Goal: Find specific page/section: Find specific page/section

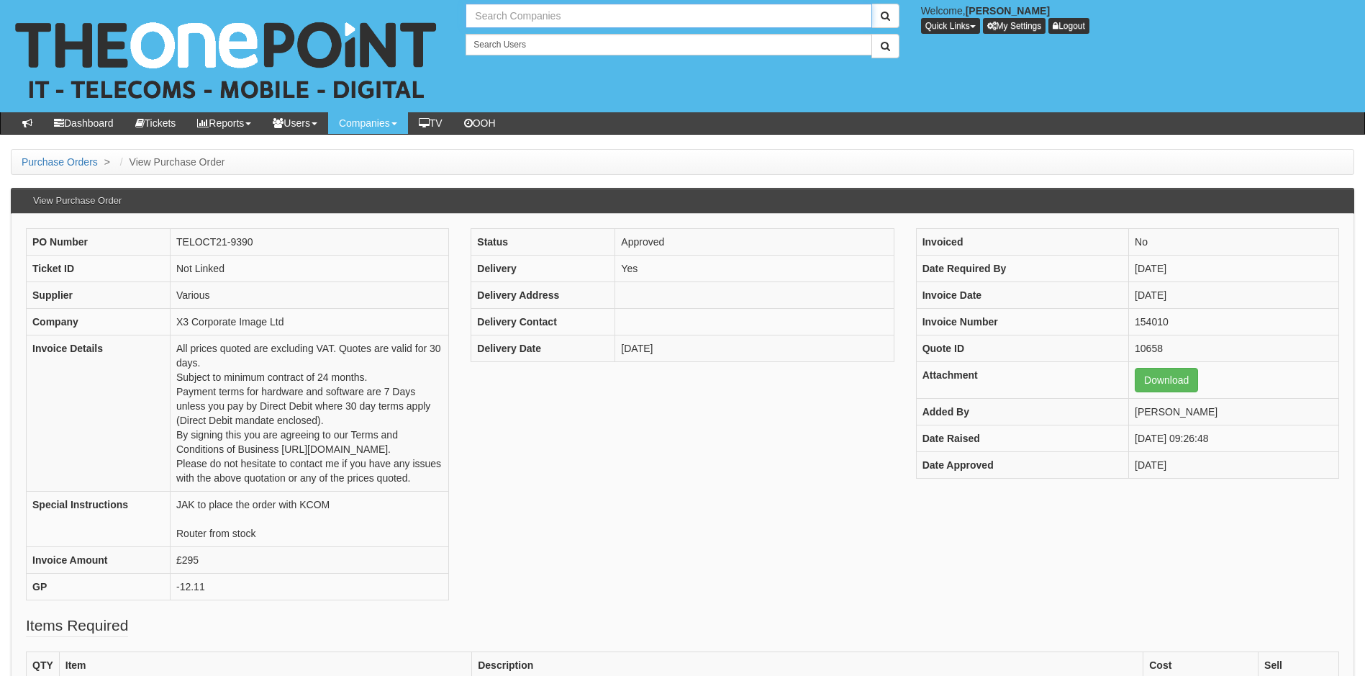
click at [520, 22] on input "text" at bounding box center [669, 16] width 406 height 24
click at [545, 38] on link "Humber HR People" at bounding box center [668, 40] width 403 height 21
type input "Humber HR People"
click at [889, 13] on span "submit" at bounding box center [885, 16] width 9 height 10
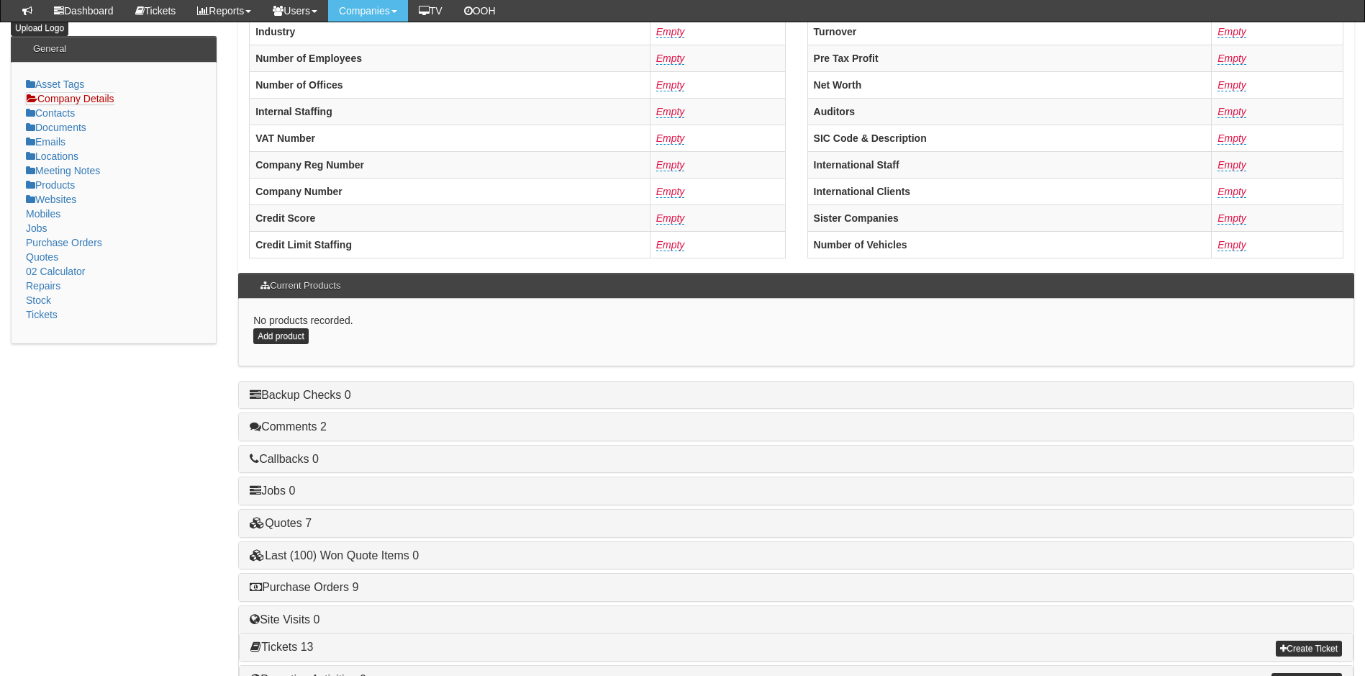
scroll to position [273, 0]
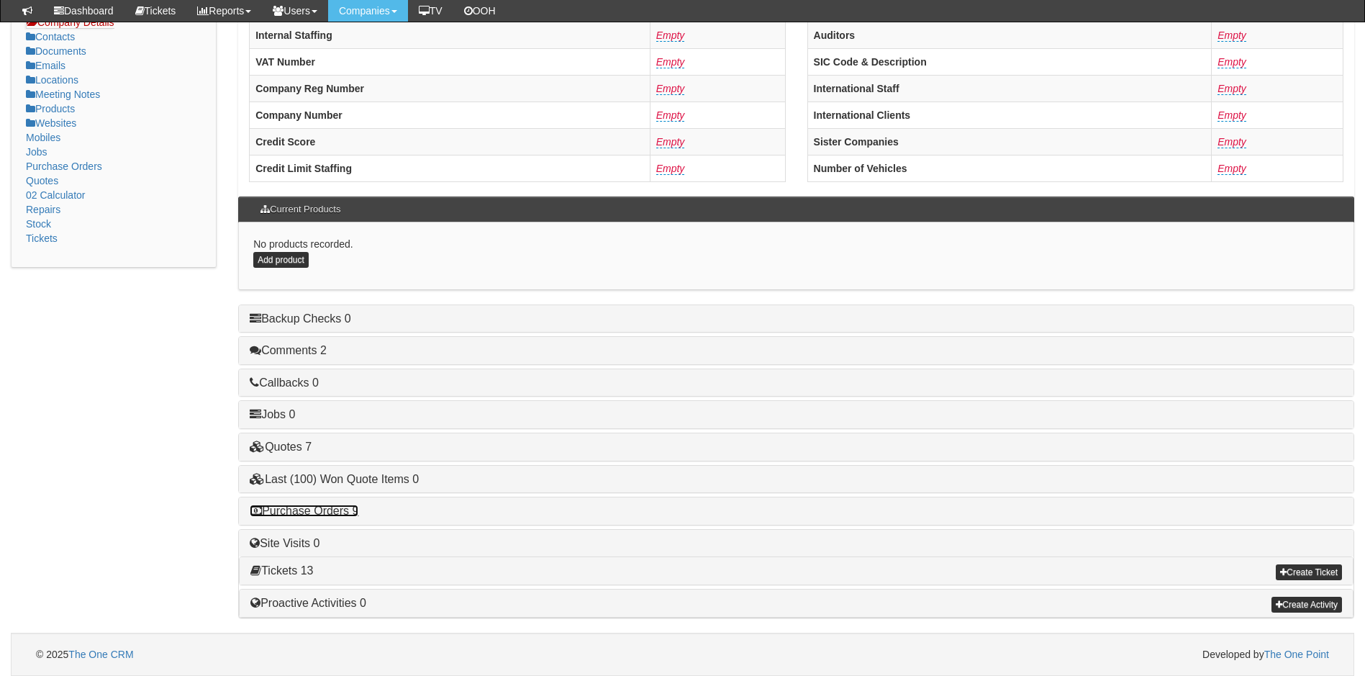
click at [332, 510] on link "Purchase Orders 9" at bounding box center [304, 510] width 109 height 12
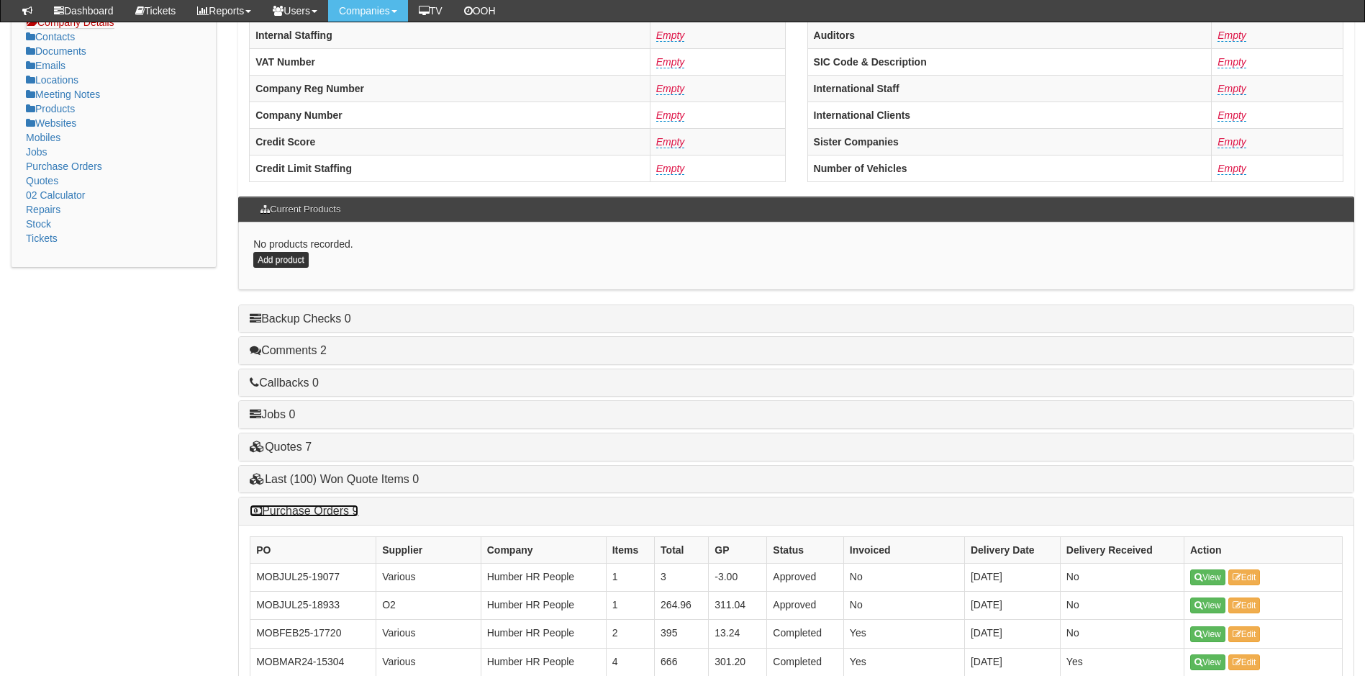
scroll to position [561, 0]
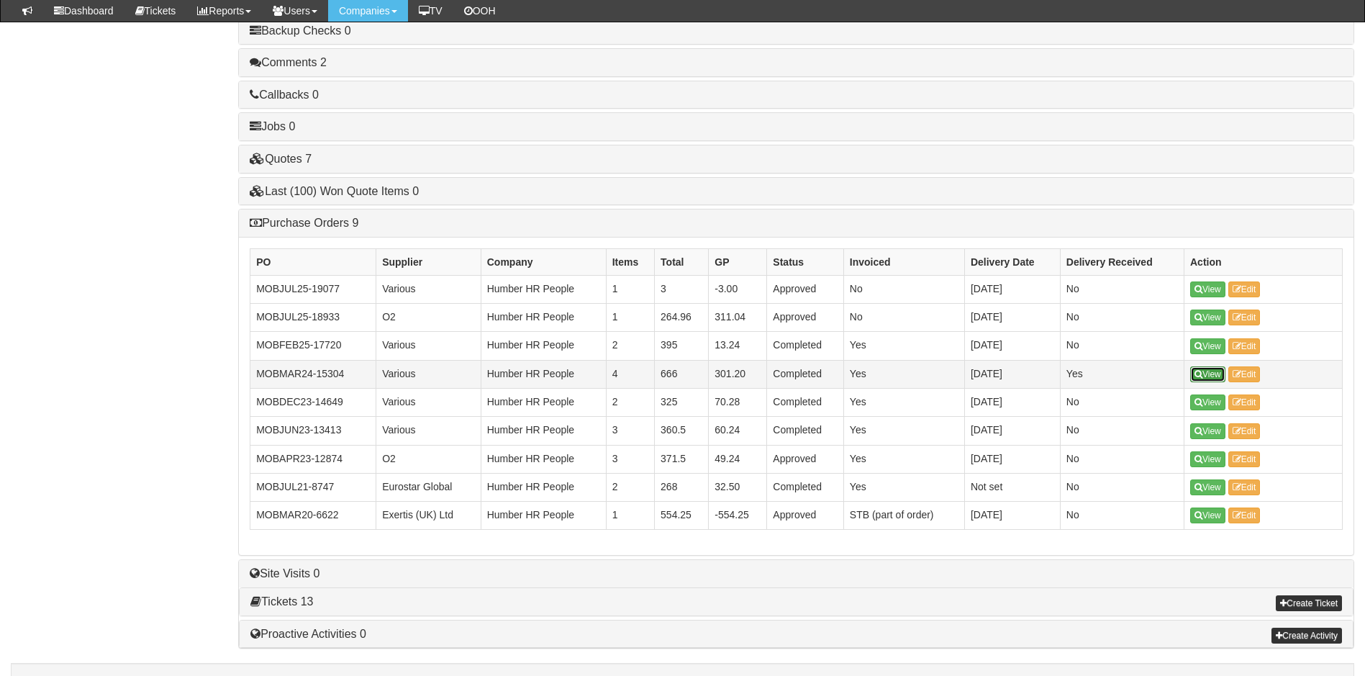
click at [1208, 376] on link "View" at bounding box center [1207, 374] width 35 height 16
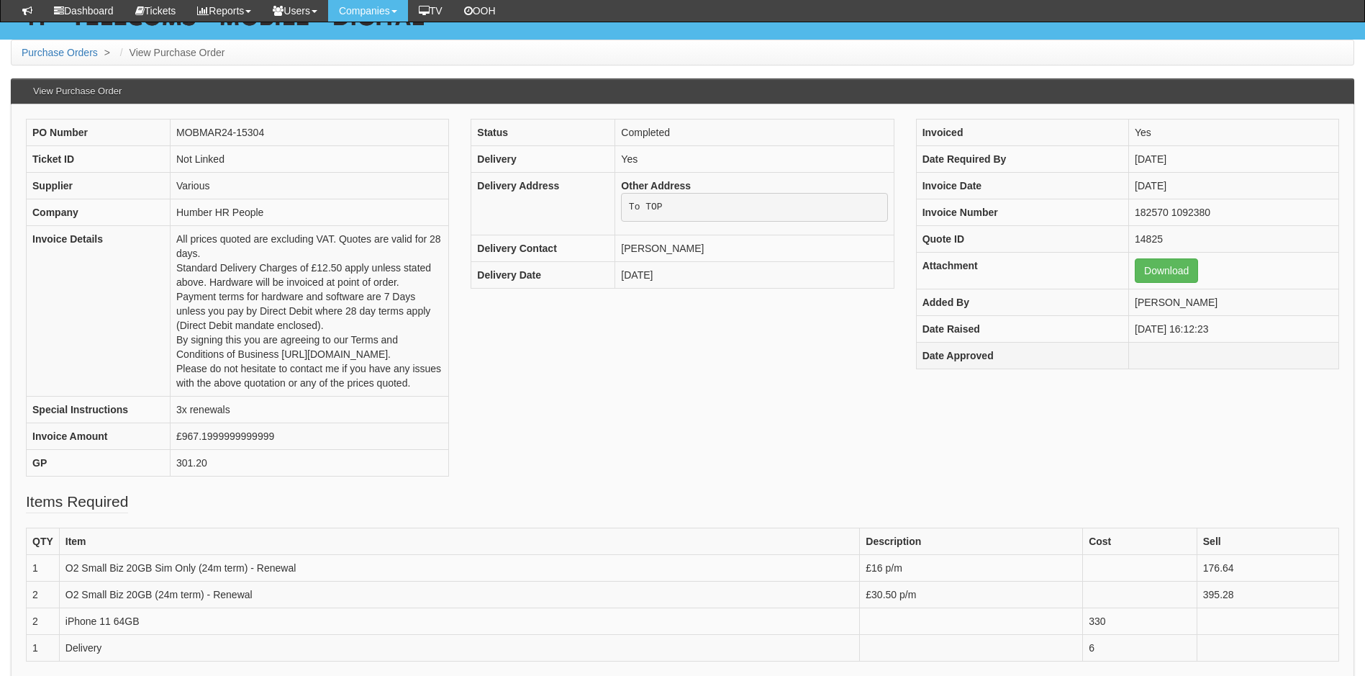
scroll to position [72, 0]
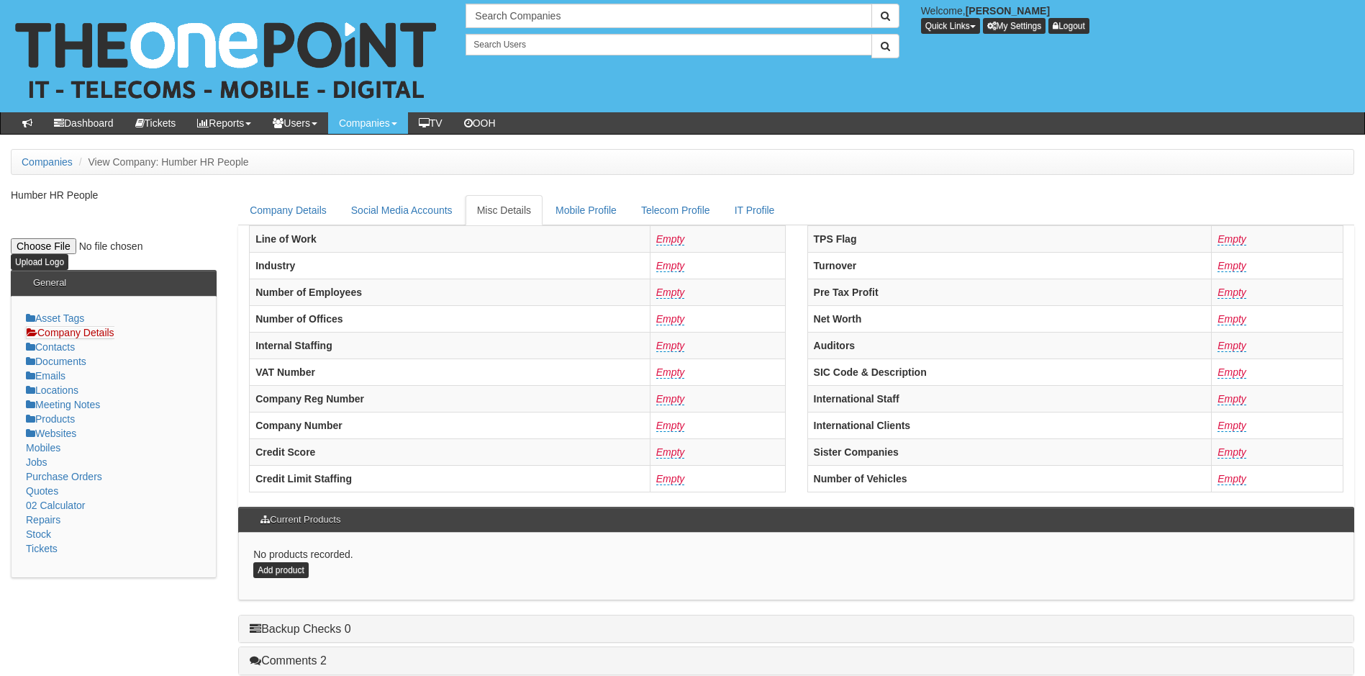
scroll to position [310, 0]
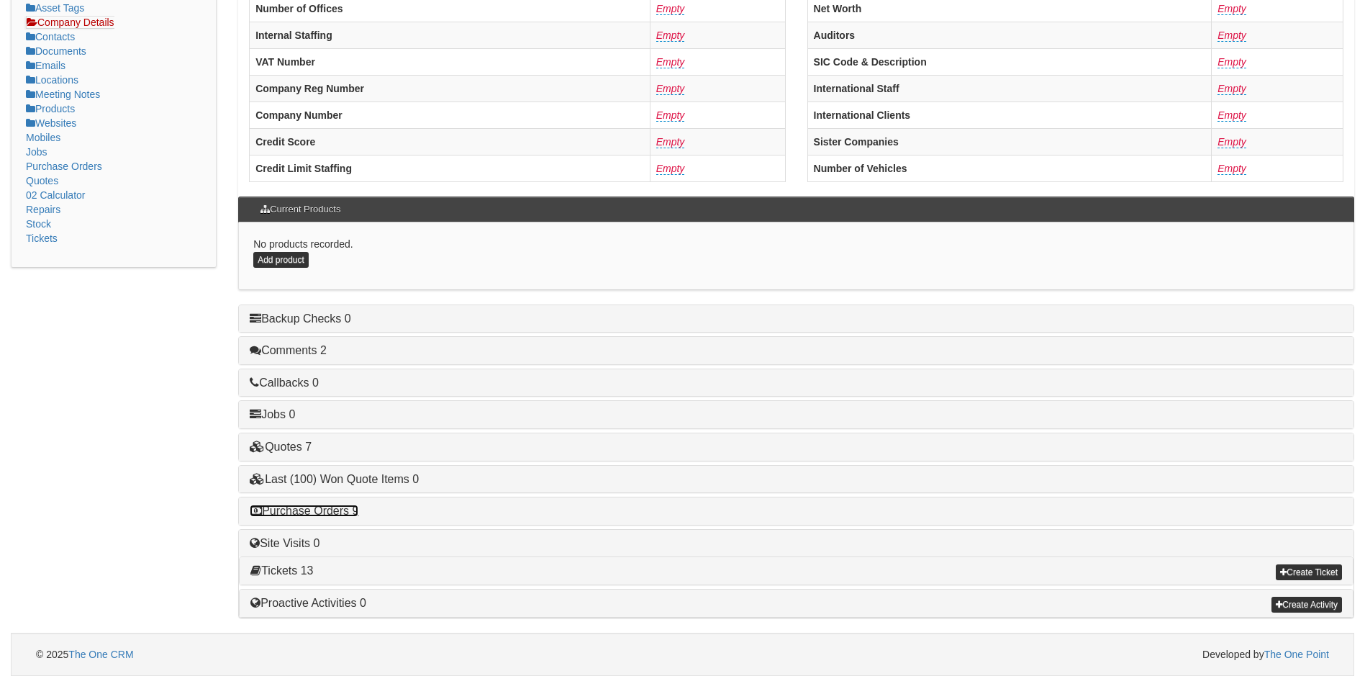
click at [316, 509] on link "Purchase Orders 9" at bounding box center [304, 510] width 109 height 12
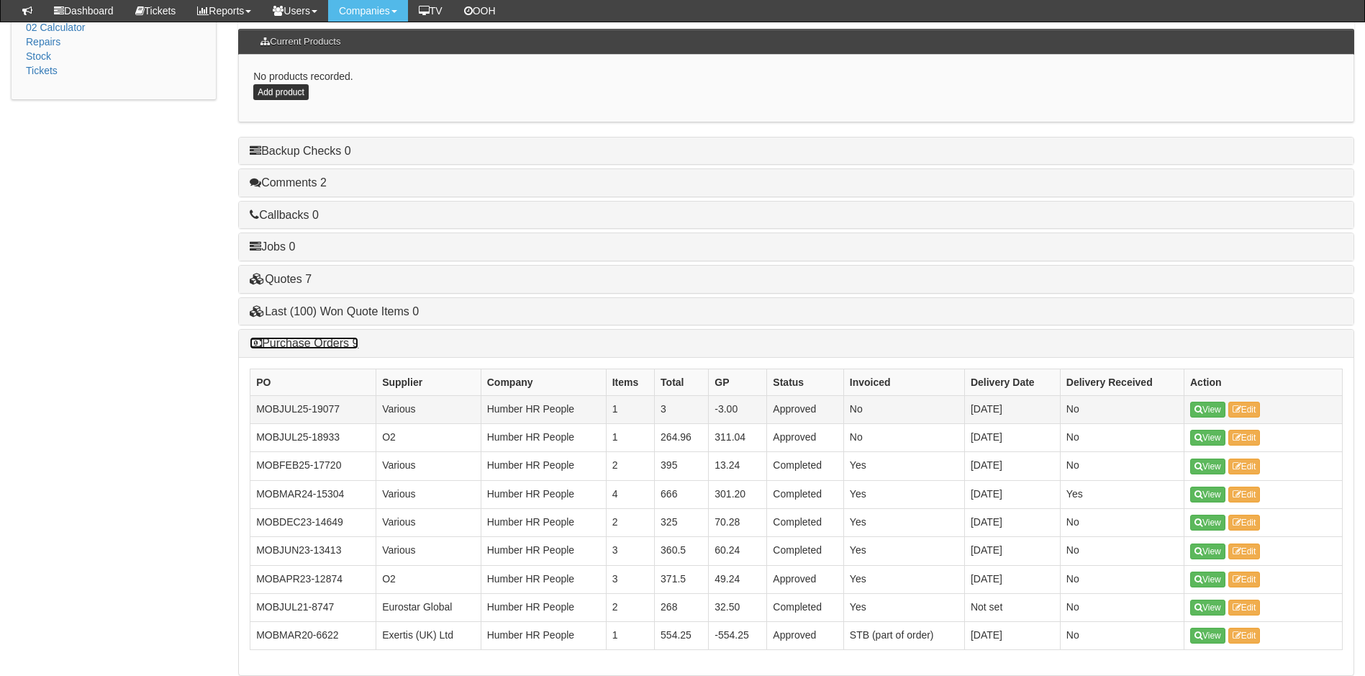
scroll to position [454, 0]
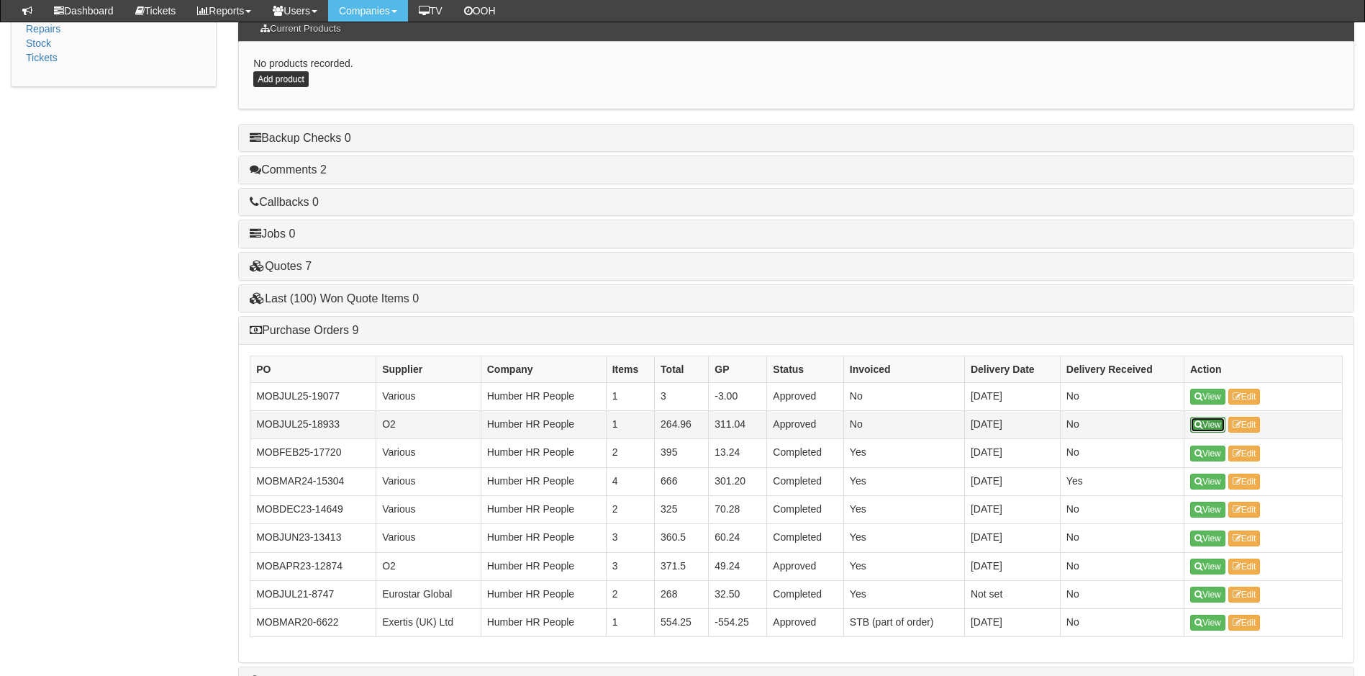
click at [1215, 421] on link "View" at bounding box center [1207, 425] width 35 height 16
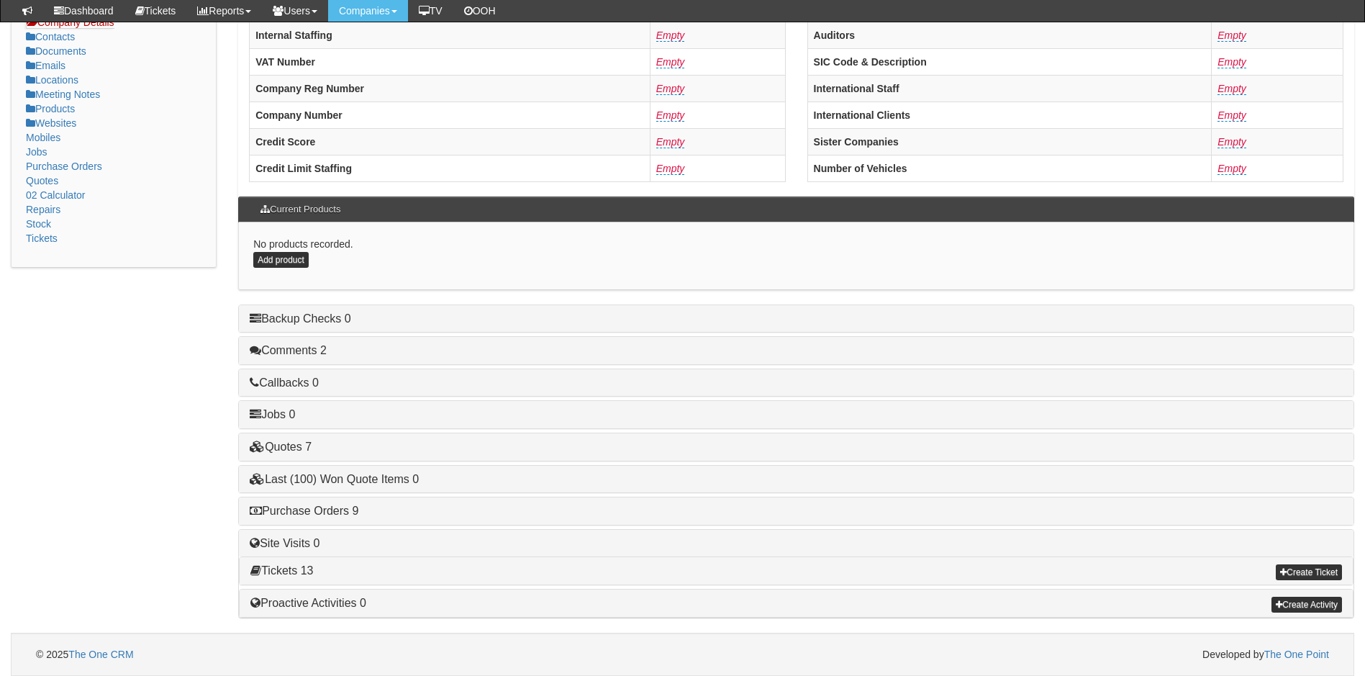
scroll to position [273, 0]
click at [328, 512] on link "Purchase Orders 9" at bounding box center [304, 510] width 109 height 12
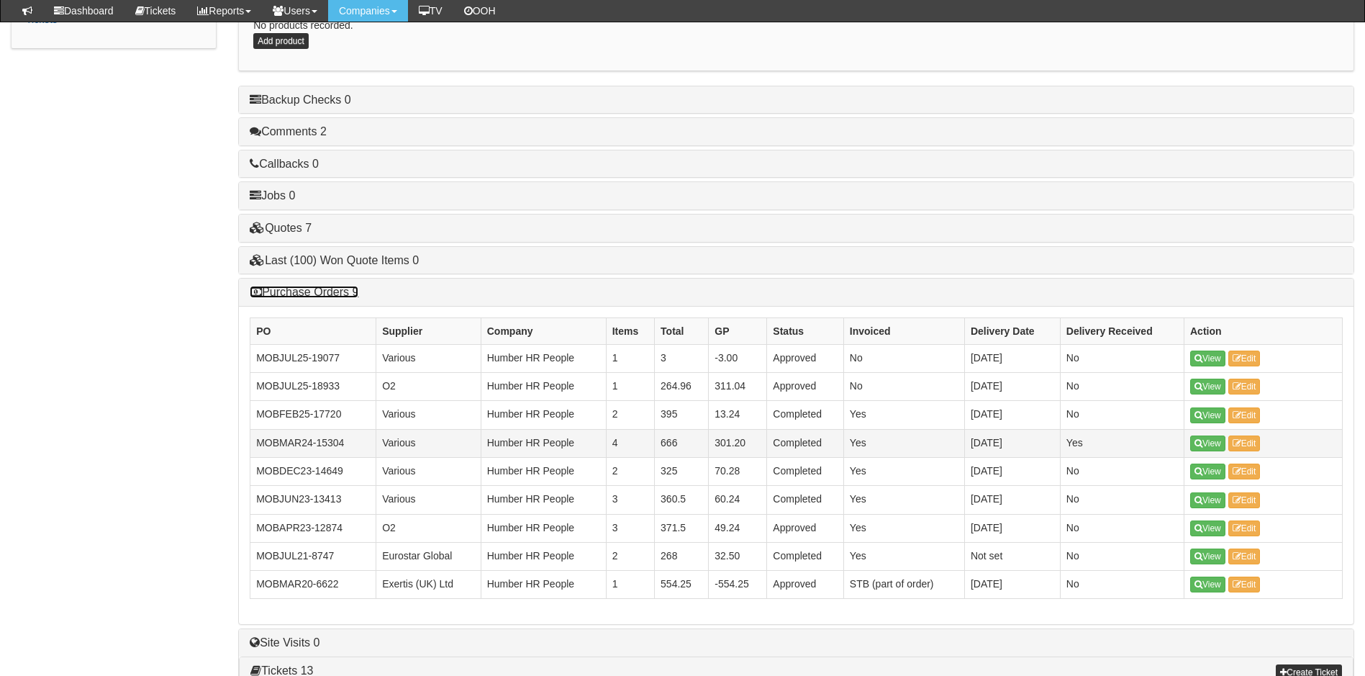
scroll to position [561, 0]
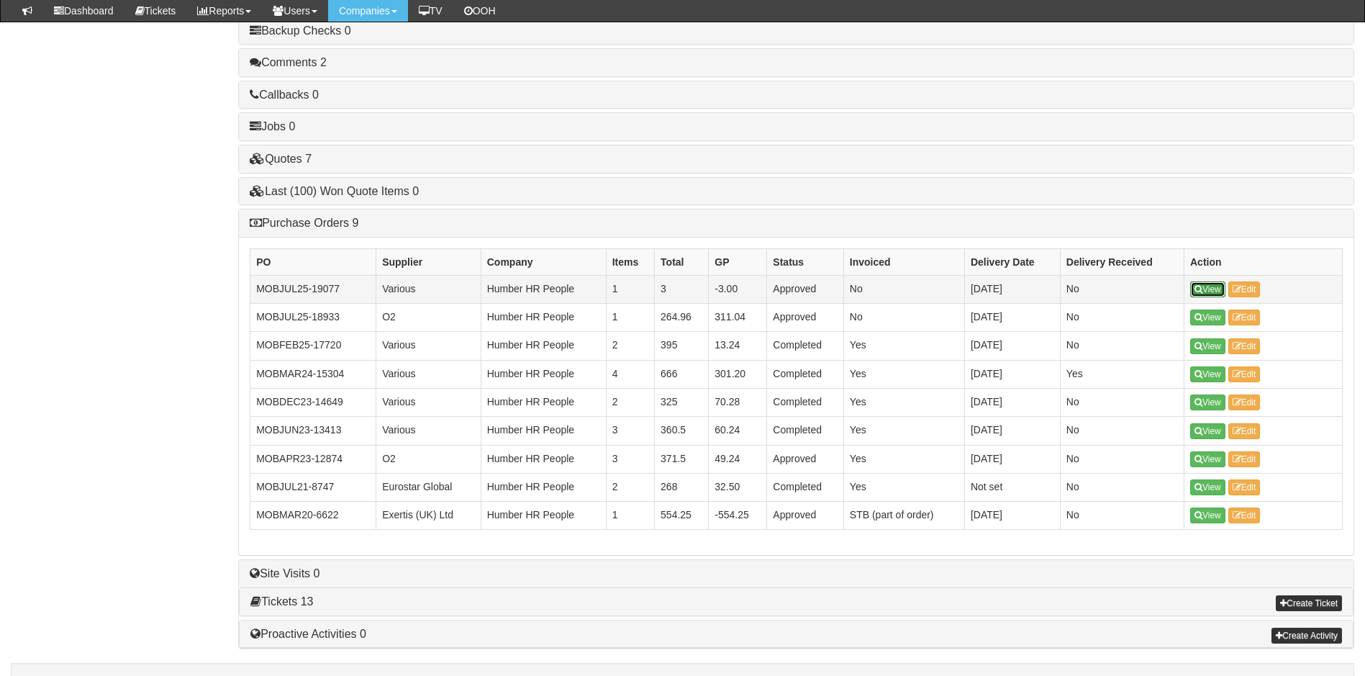
click at [1213, 283] on link "View" at bounding box center [1207, 289] width 35 height 16
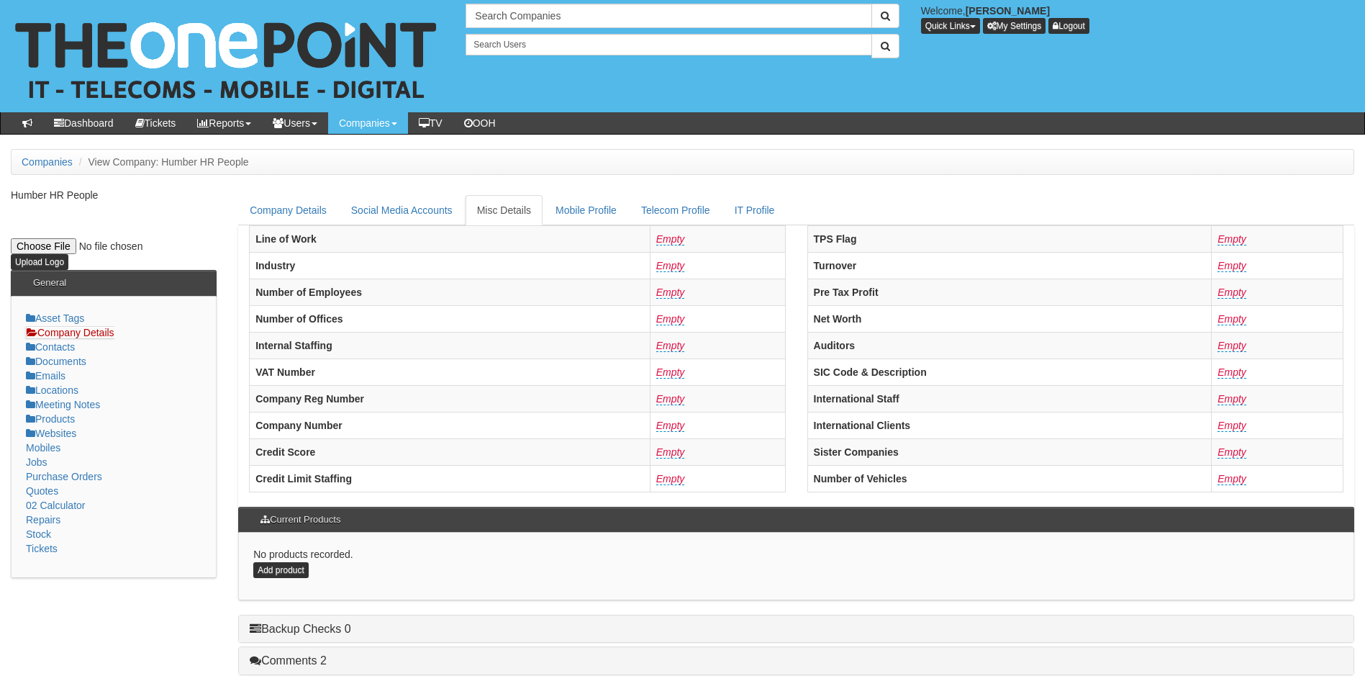
scroll to position [310, 0]
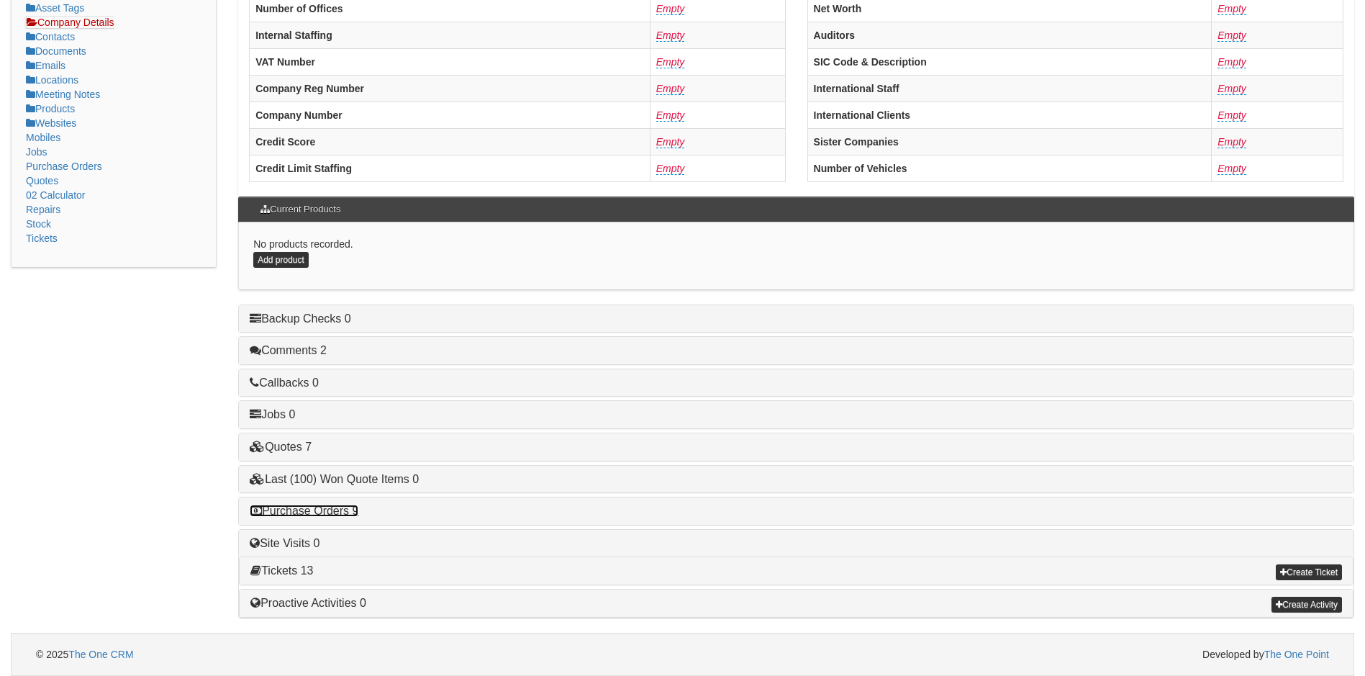
click at [314, 509] on link "Purchase Orders 9" at bounding box center [304, 510] width 109 height 12
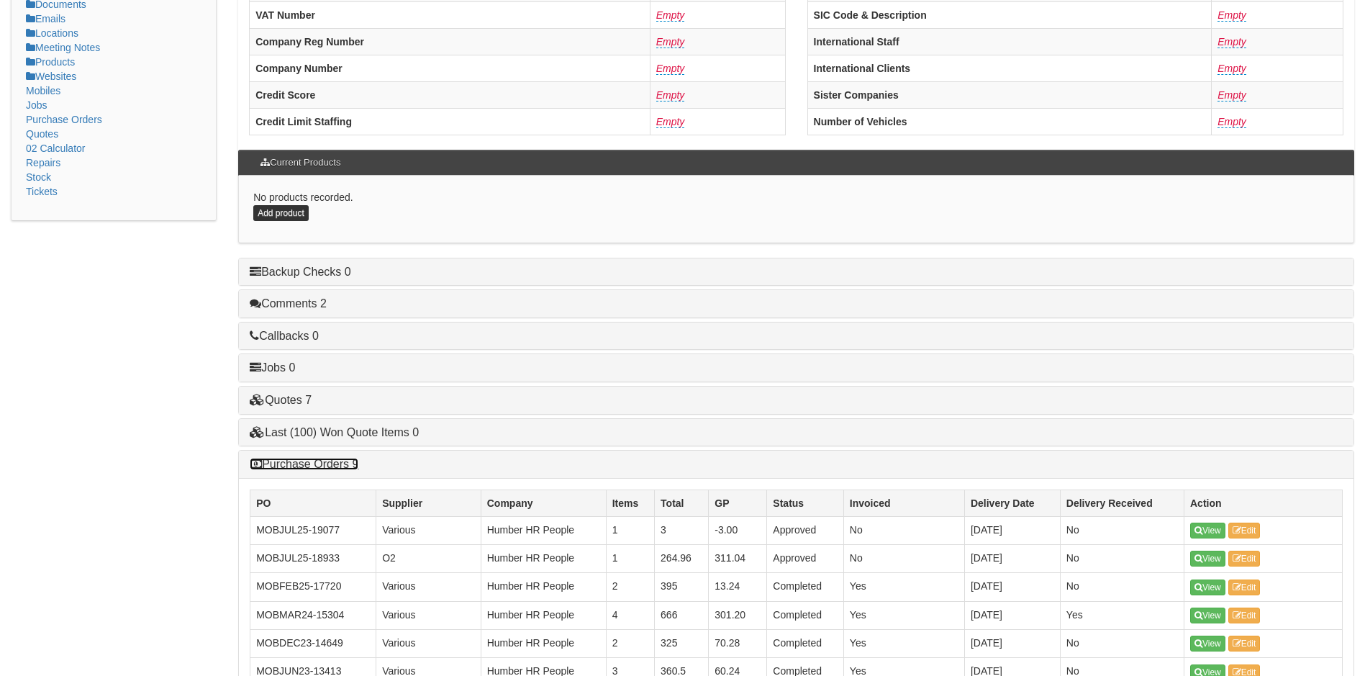
scroll to position [382, 0]
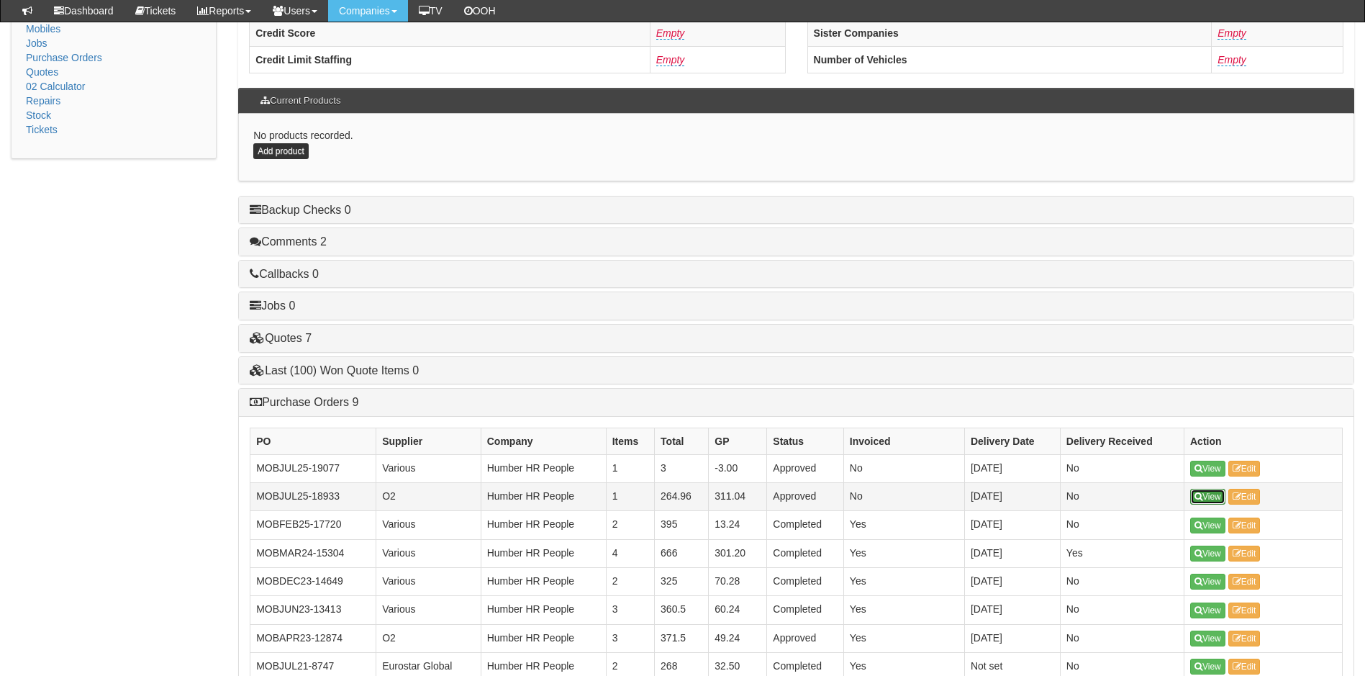
click at [1208, 496] on link "View" at bounding box center [1207, 497] width 35 height 16
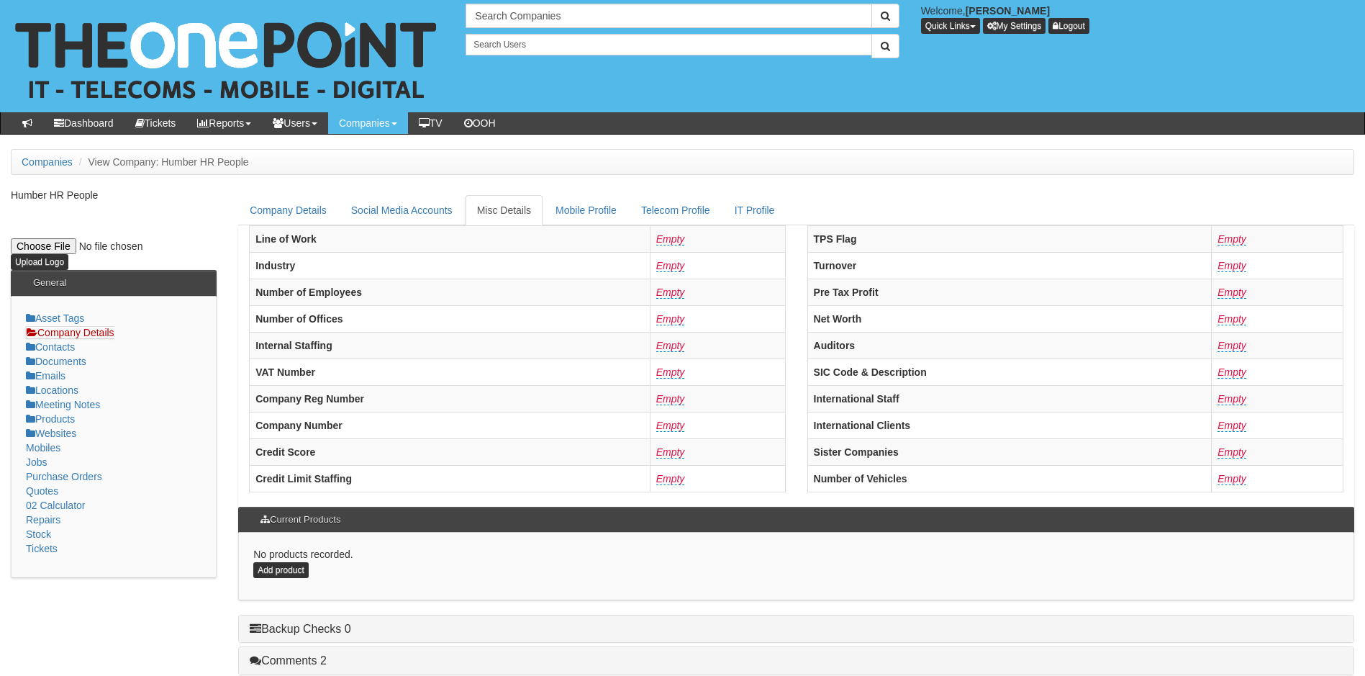
scroll to position [310, 0]
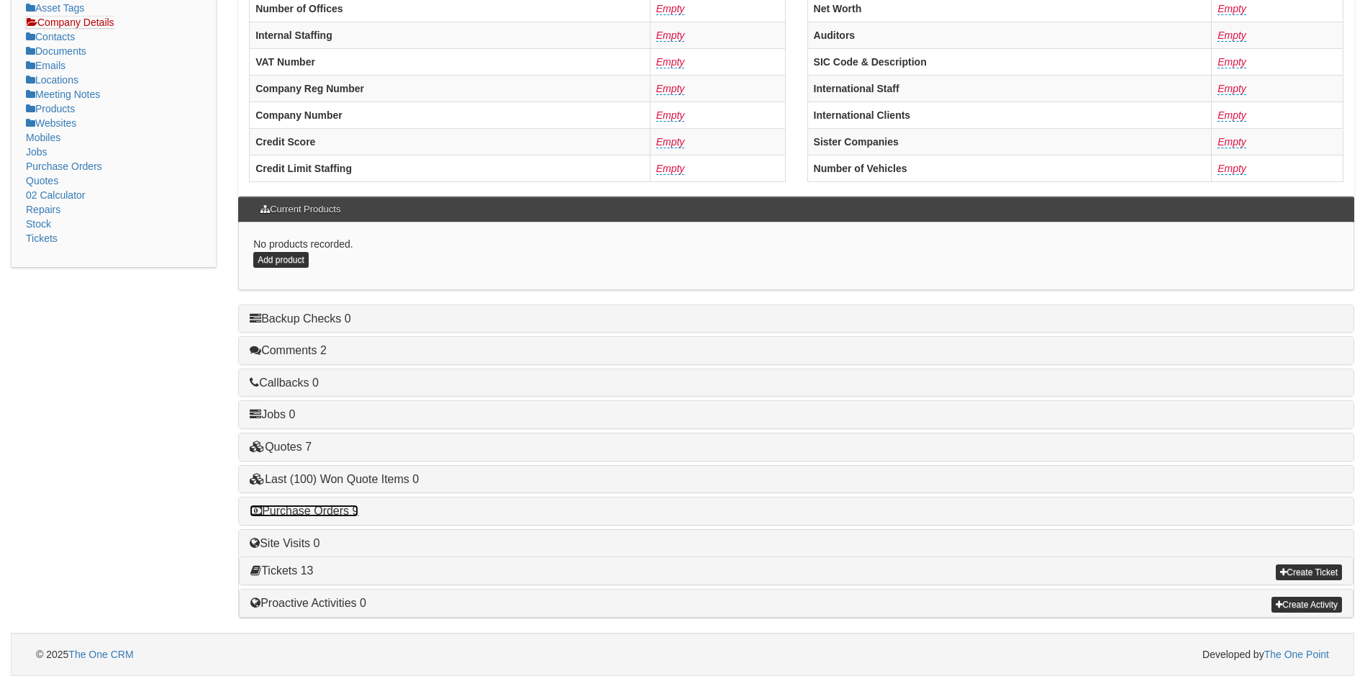
click at [312, 512] on link "Purchase Orders 9" at bounding box center [304, 510] width 109 height 12
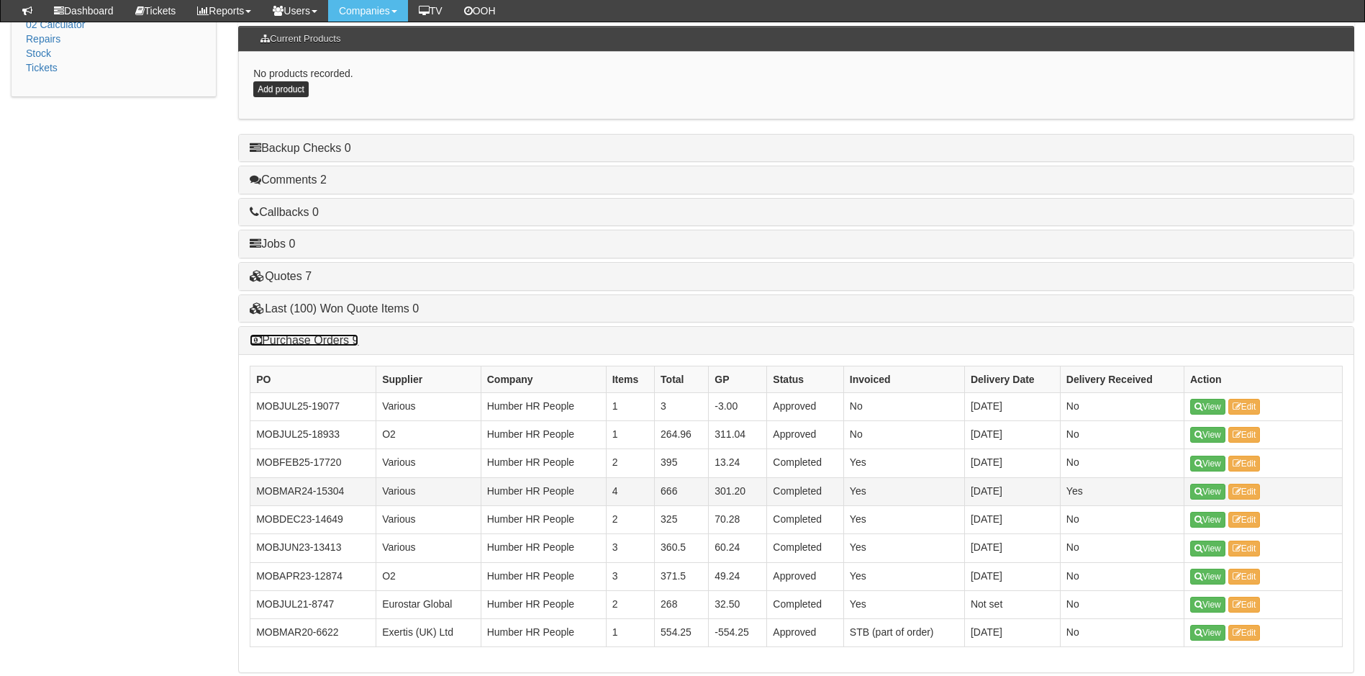
scroll to position [454, 0]
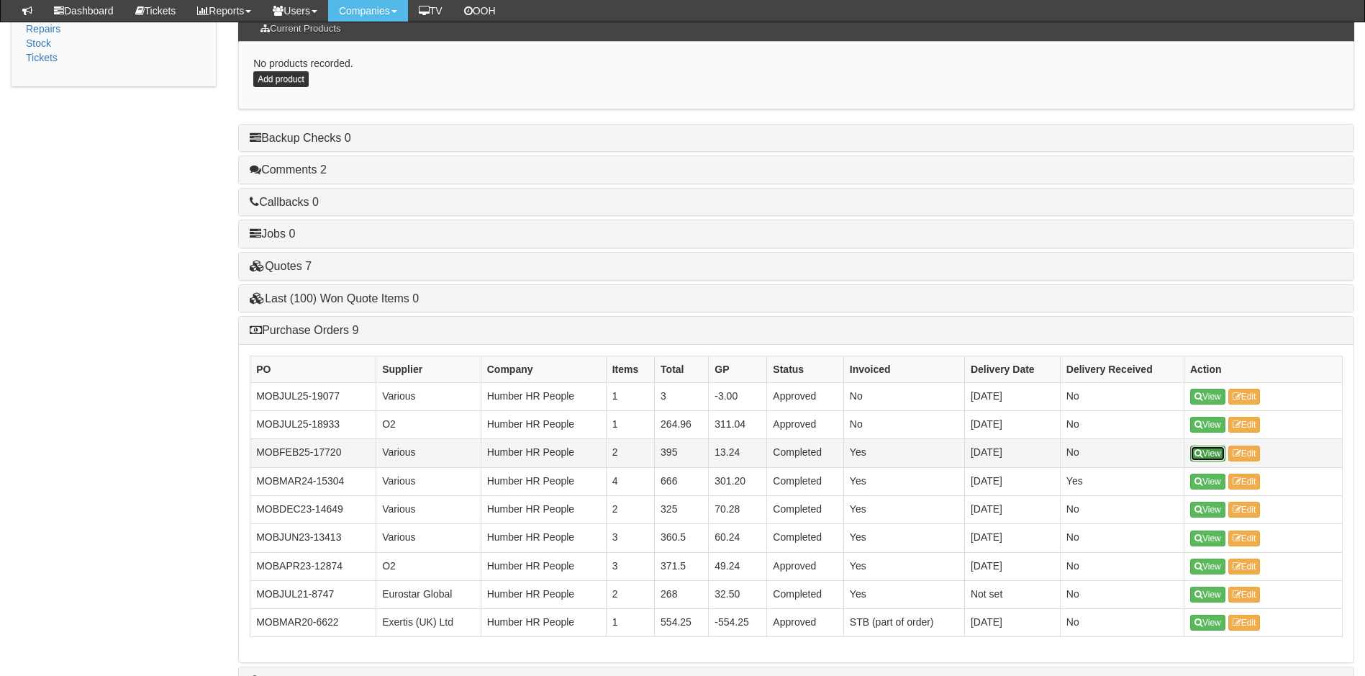
click at [1210, 455] on link "View" at bounding box center [1207, 453] width 35 height 16
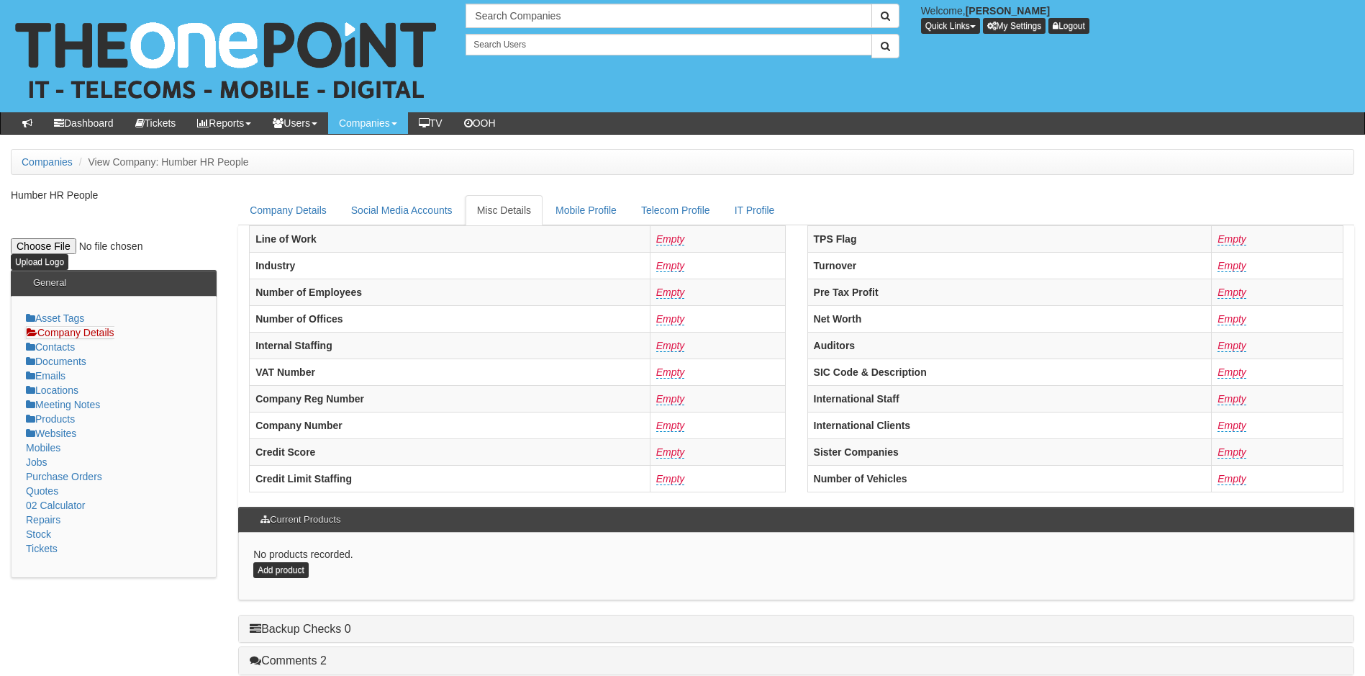
scroll to position [310, 0]
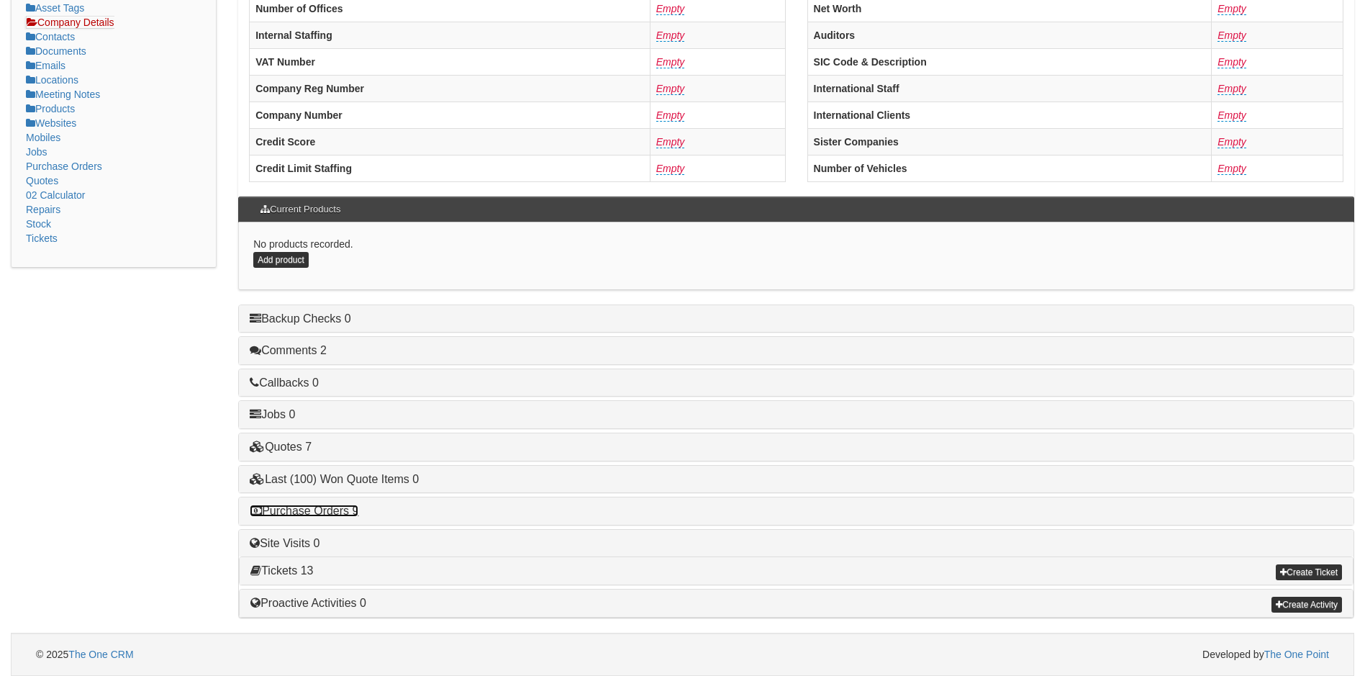
click at [322, 507] on link "Purchase Orders 9" at bounding box center [304, 510] width 109 height 12
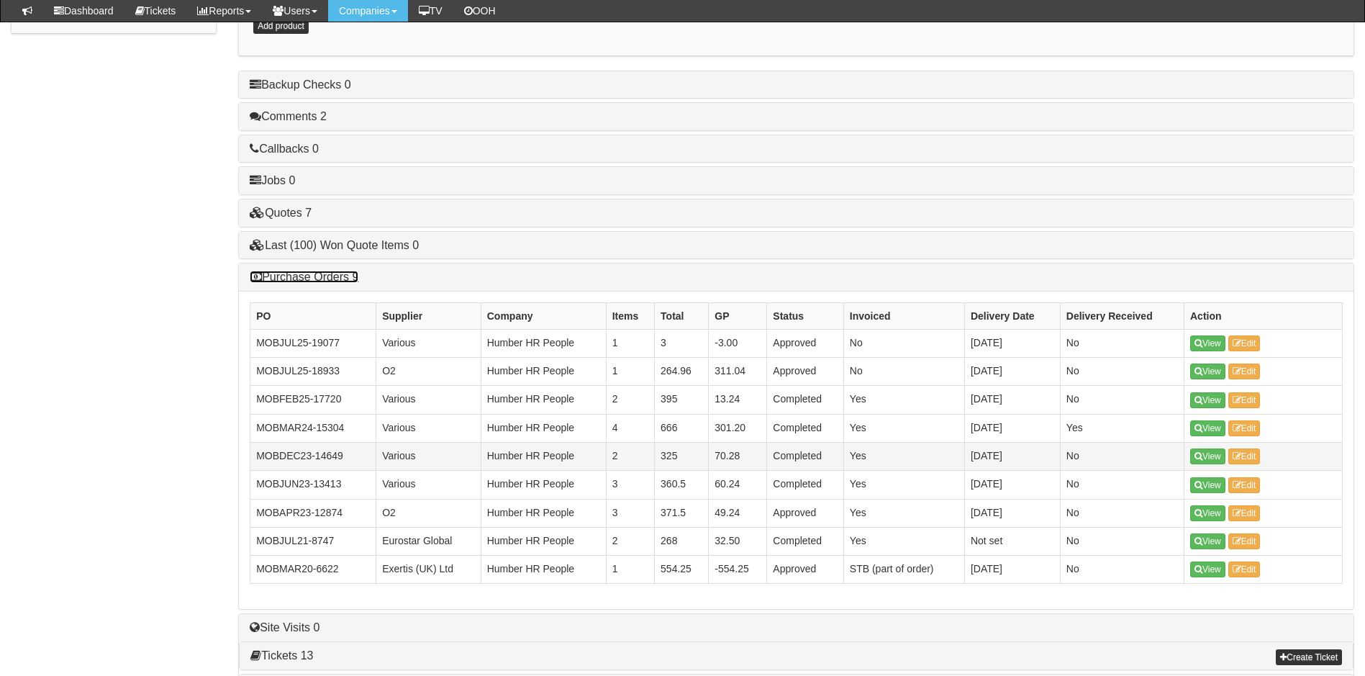
scroll to position [526, 0]
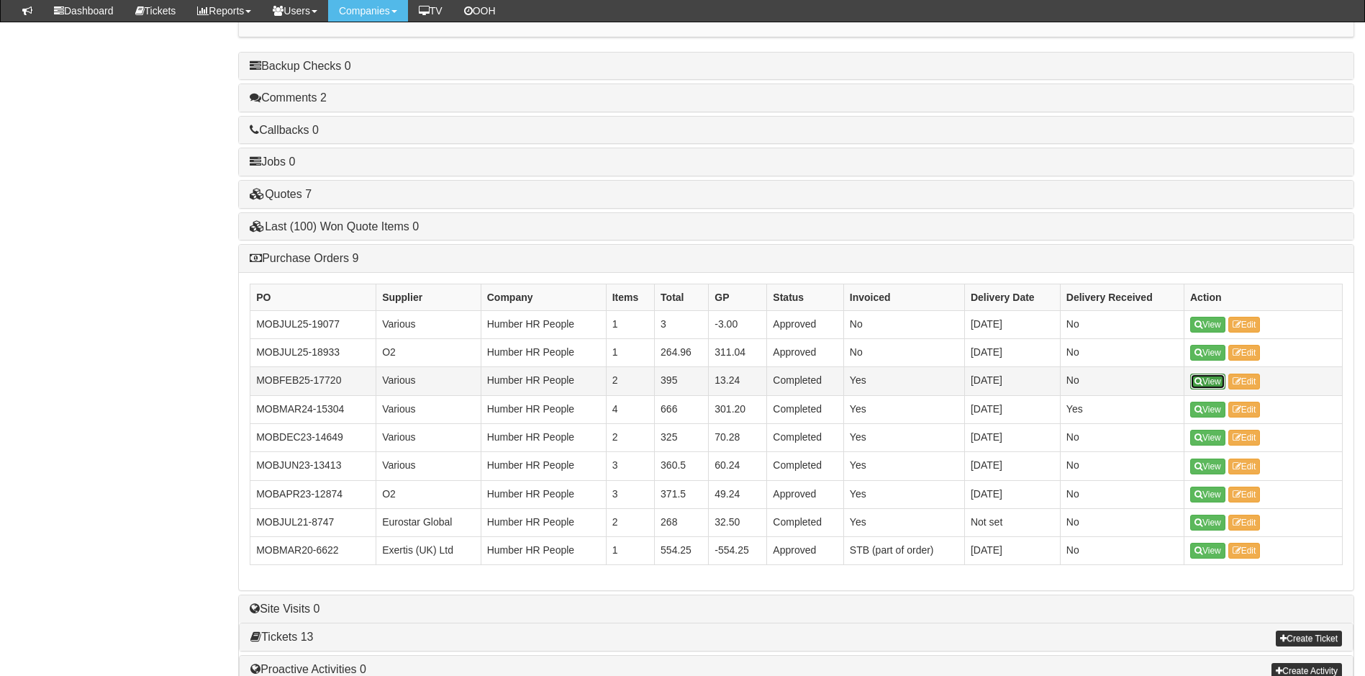
click at [1210, 381] on link "View" at bounding box center [1207, 381] width 35 height 16
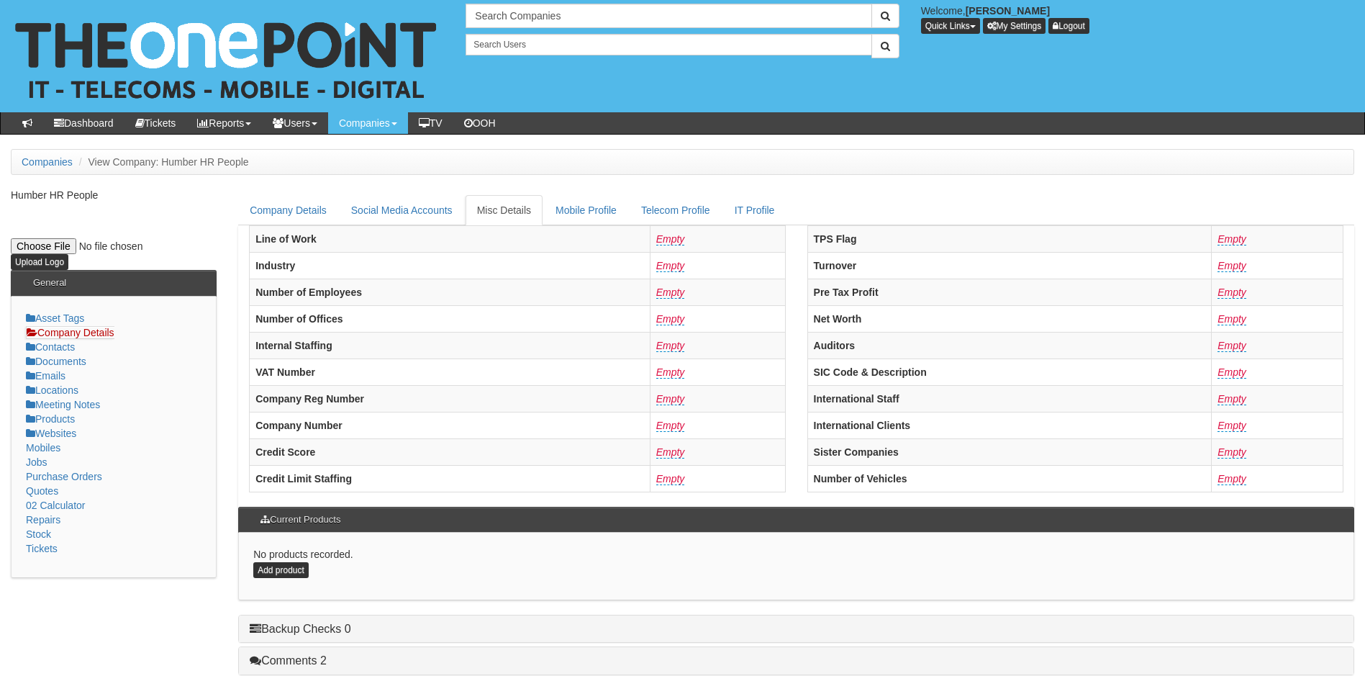
scroll to position [310, 0]
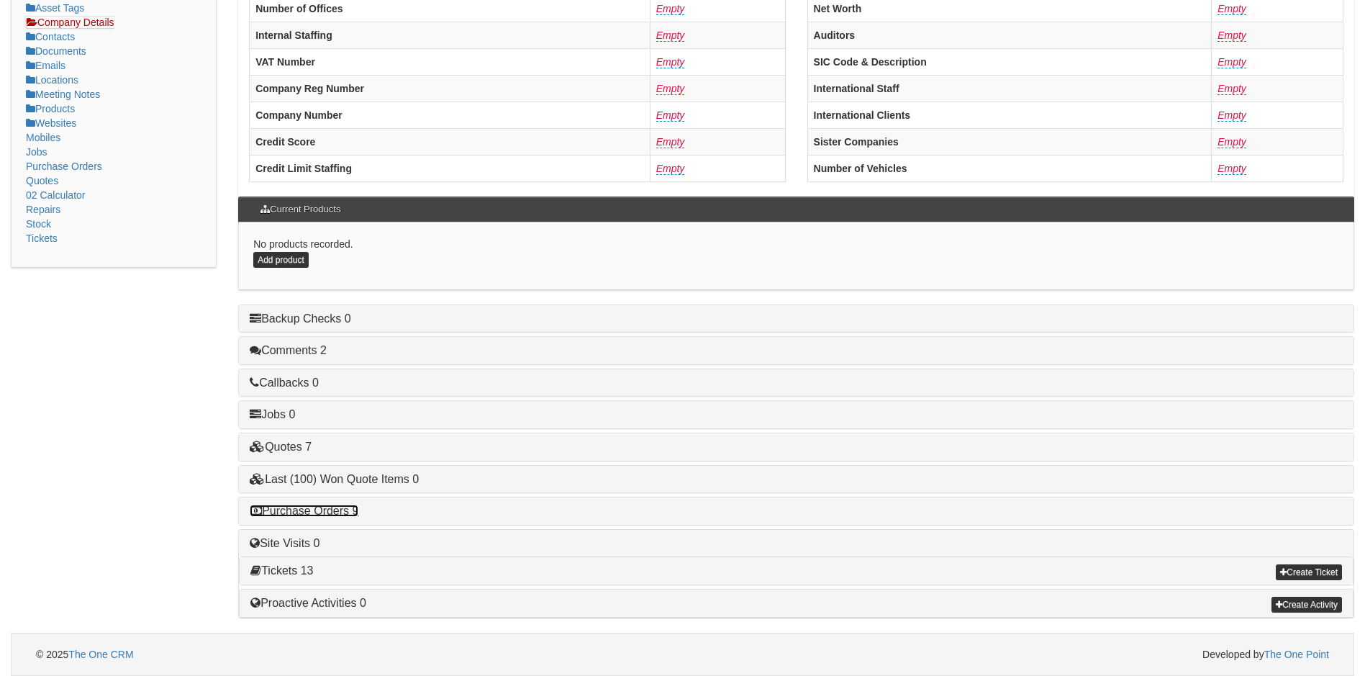
click at [332, 510] on link "Purchase Orders 9" at bounding box center [304, 510] width 109 height 12
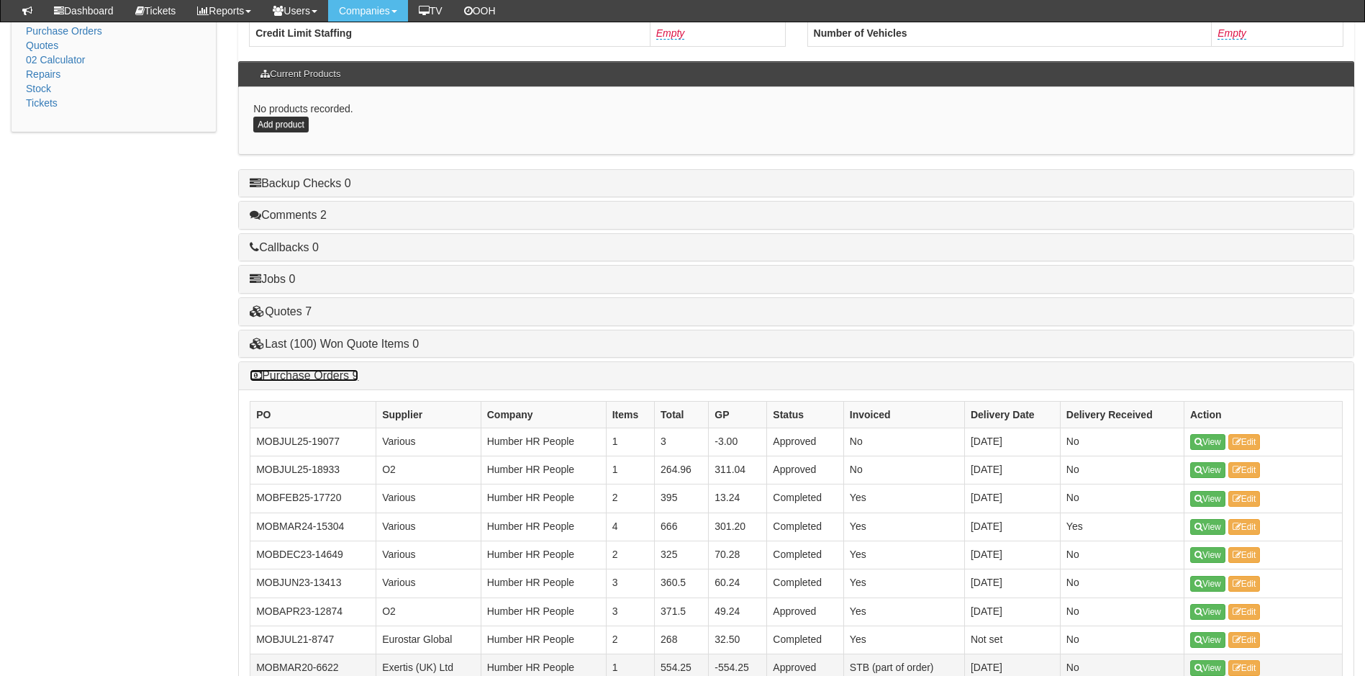
scroll to position [454, 0]
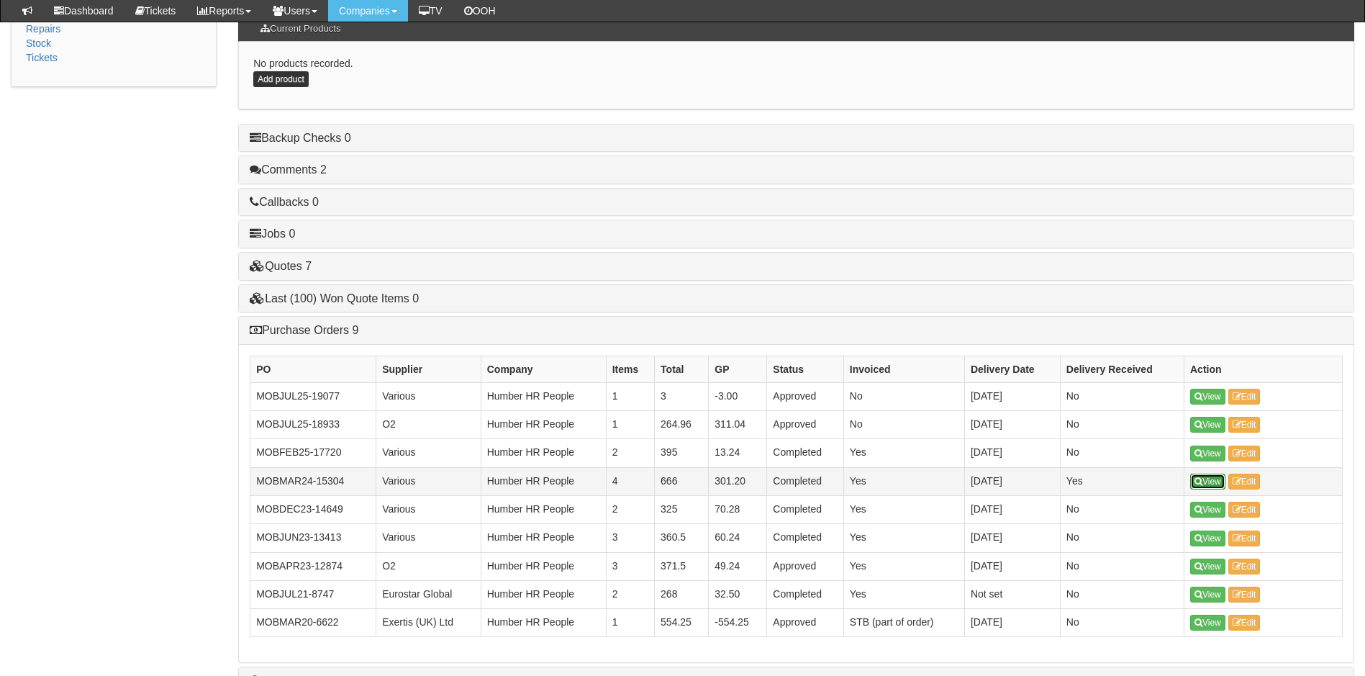
click at [1211, 480] on link "View" at bounding box center [1207, 482] width 35 height 16
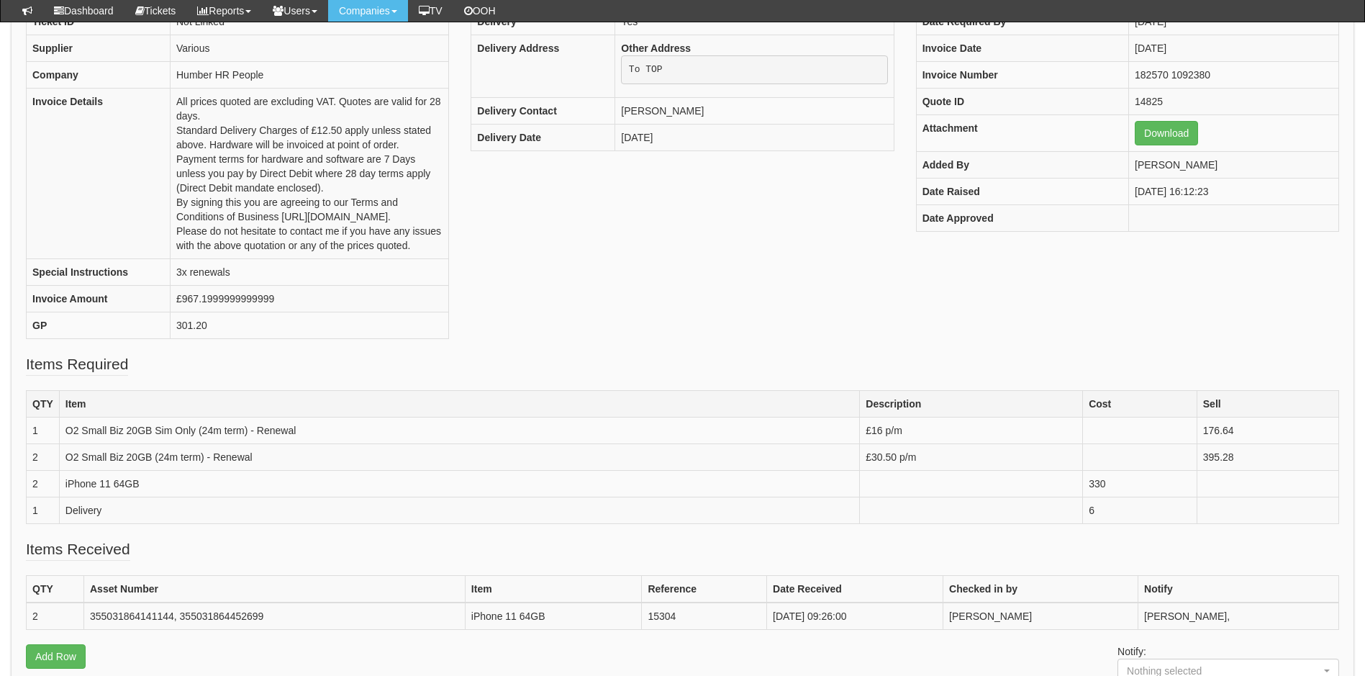
scroll to position [216, 0]
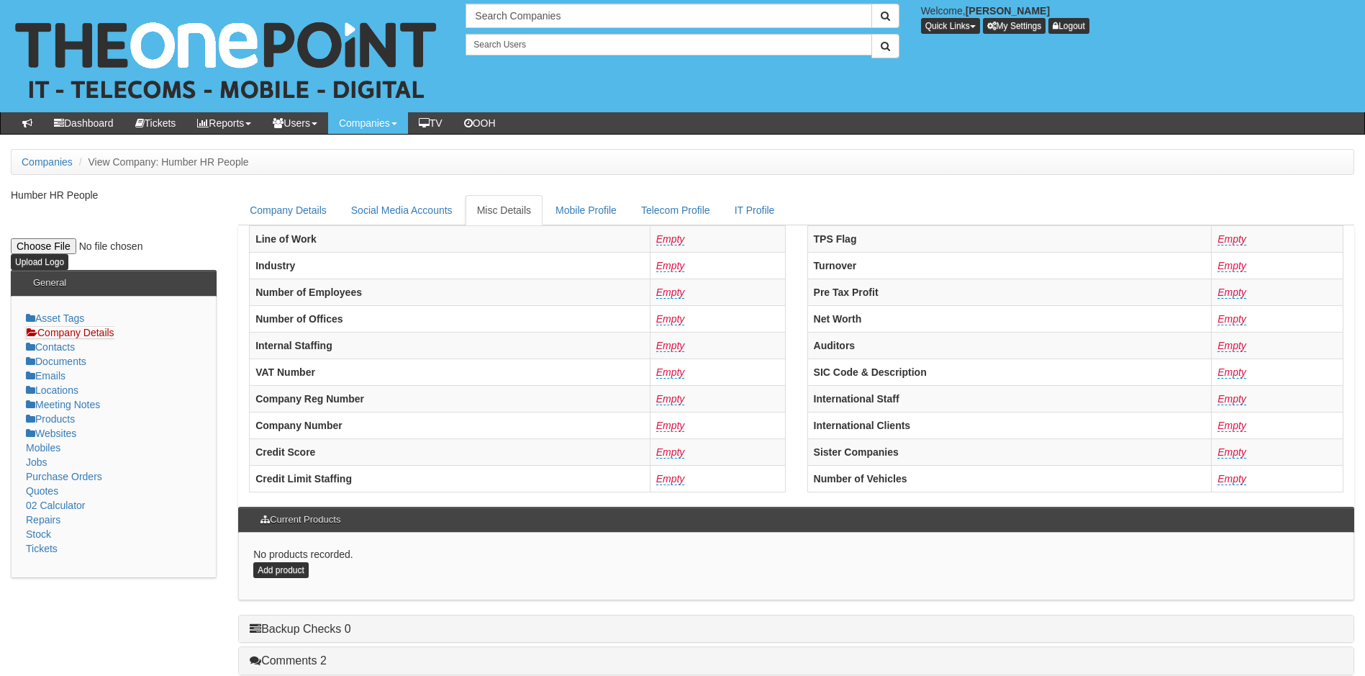
scroll to position [310, 0]
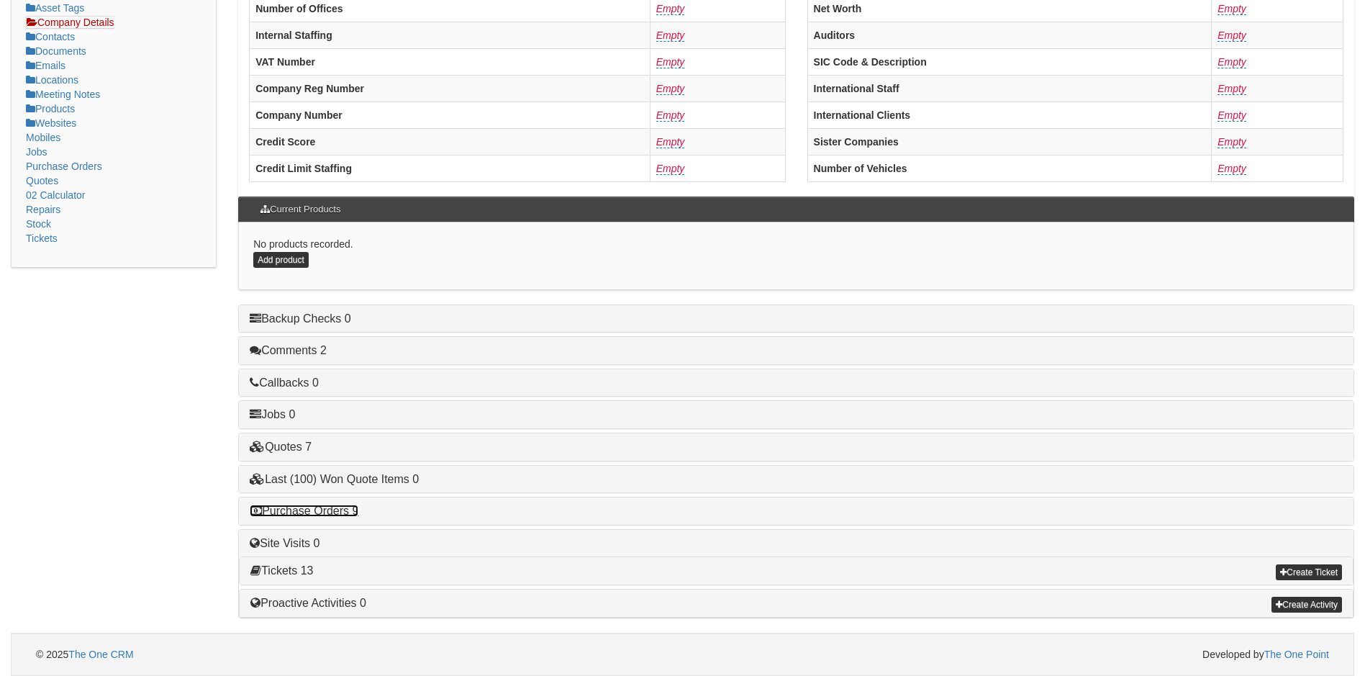
click at [340, 507] on link "Purchase Orders 9" at bounding box center [304, 510] width 109 height 12
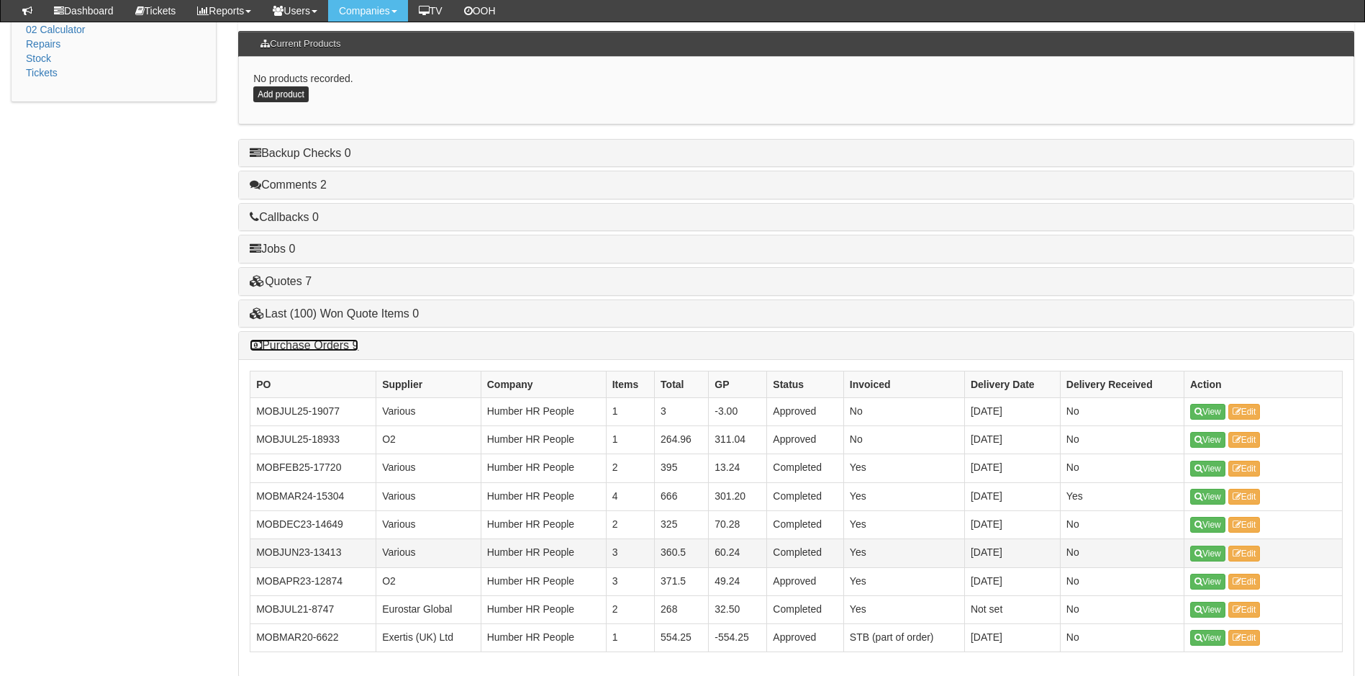
scroll to position [592, 0]
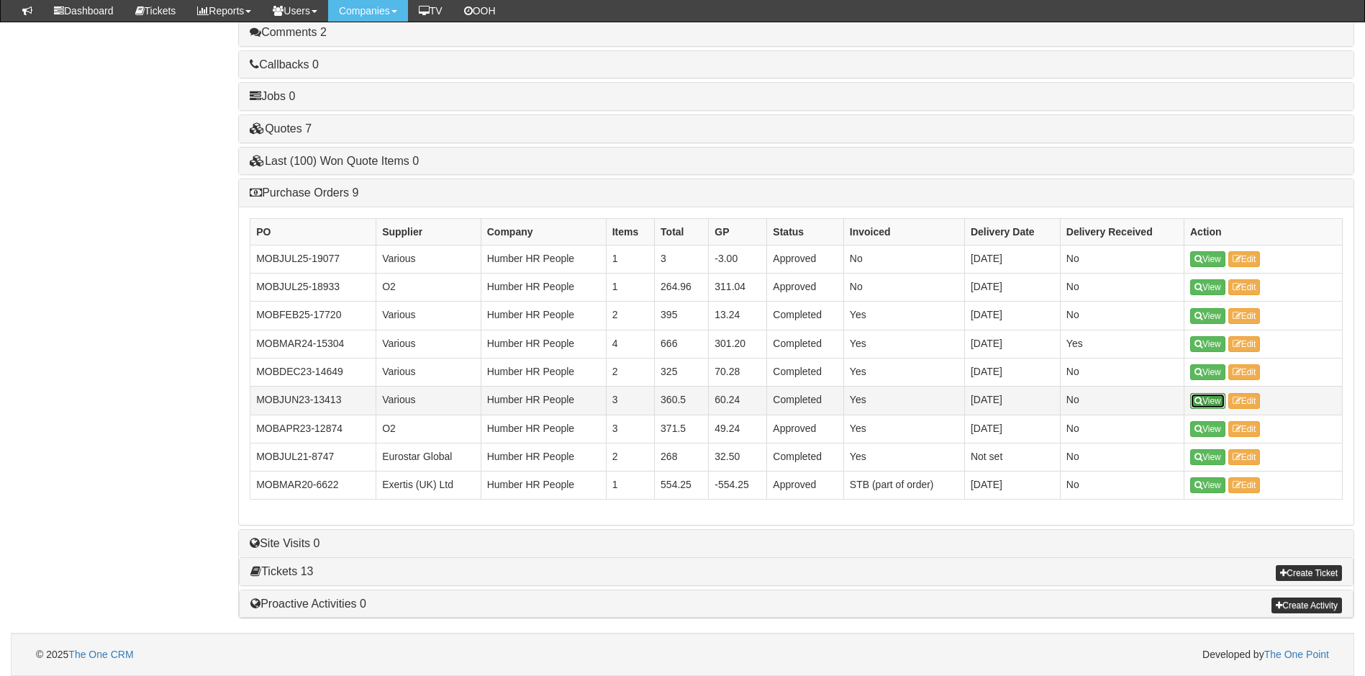
click at [1208, 399] on link "View" at bounding box center [1207, 401] width 35 height 16
